Goal: Transaction & Acquisition: Book appointment/travel/reservation

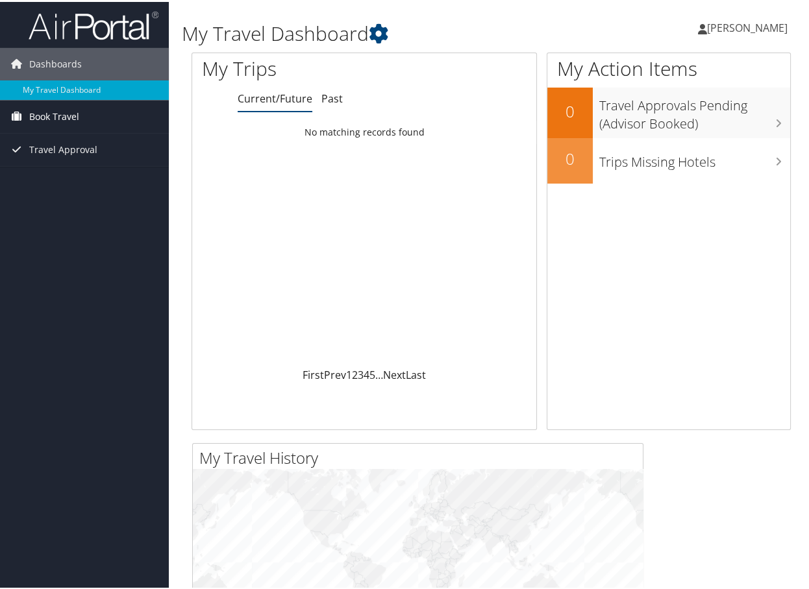
click at [60, 114] on span "Book Travel" at bounding box center [54, 115] width 50 height 32
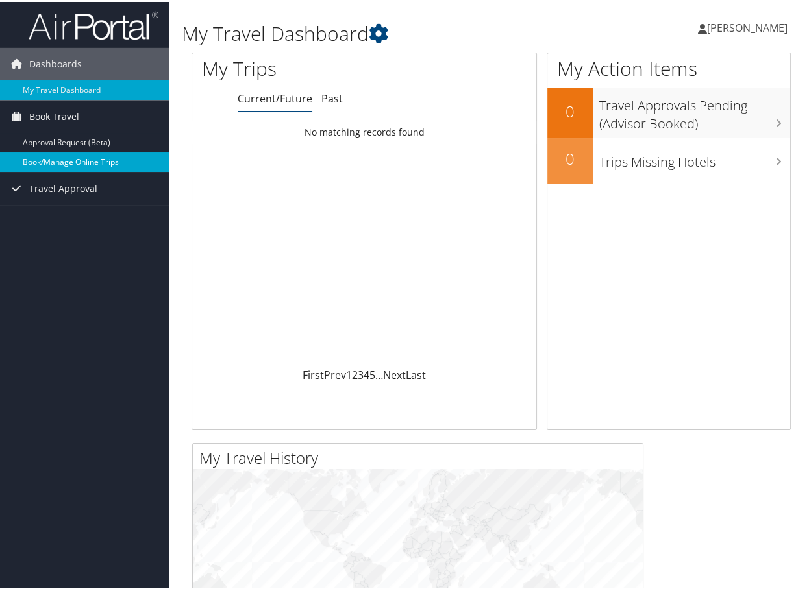
click at [89, 158] on link "Book/Manage Online Trips" at bounding box center [84, 160] width 169 height 19
